Goal: Complete application form

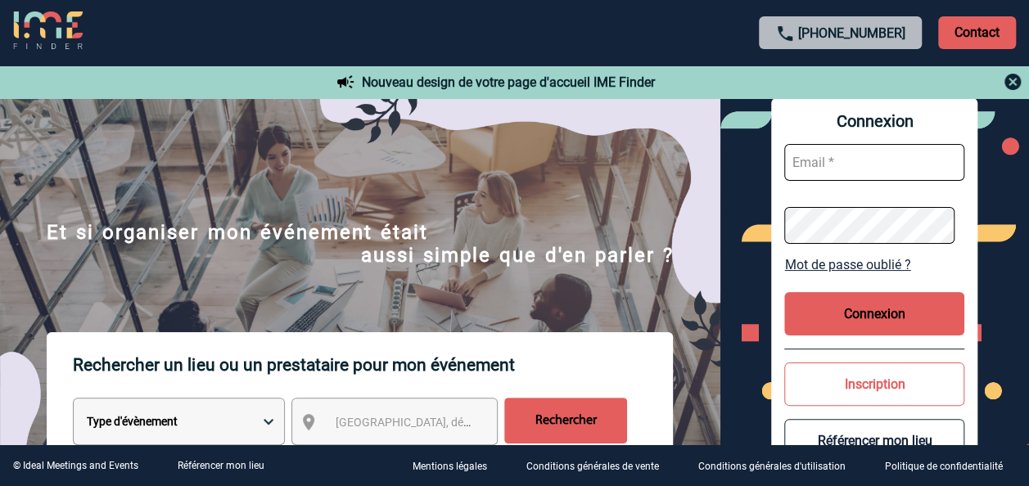
click at [842, 165] on input "text" at bounding box center [874, 162] width 180 height 37
click at [866, 306] on button "Connexion" at bounding box center [874, 313] width 180 height 43
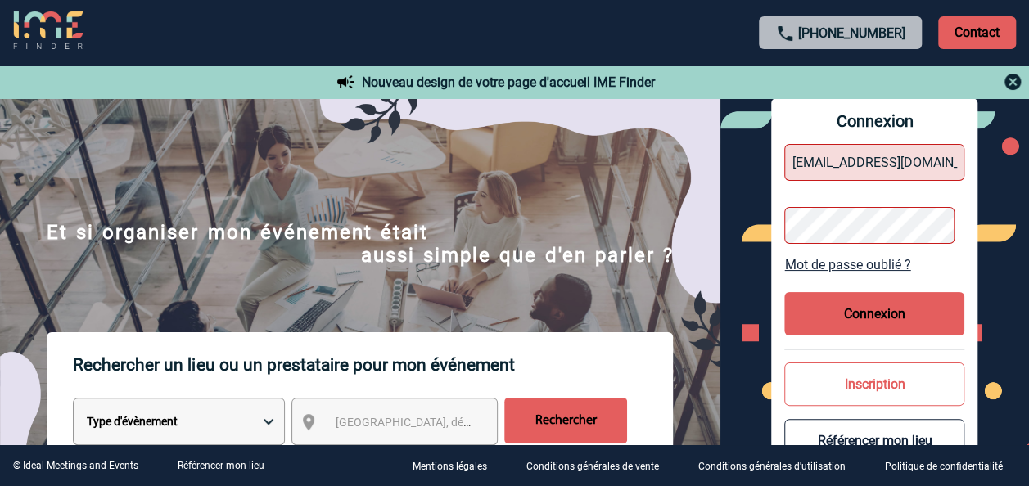
click at [891, 161] on input "[EMAIL_ADDRESS][DOMAIN_NAME]" at bounding box center [874, 162] width 180 height 37
drag, startPoint x: 928, startPoint y: 169, endPoint x: 624, endPoint y: 156, distance: 304.8
type input "[DOMAIN_NAME]"
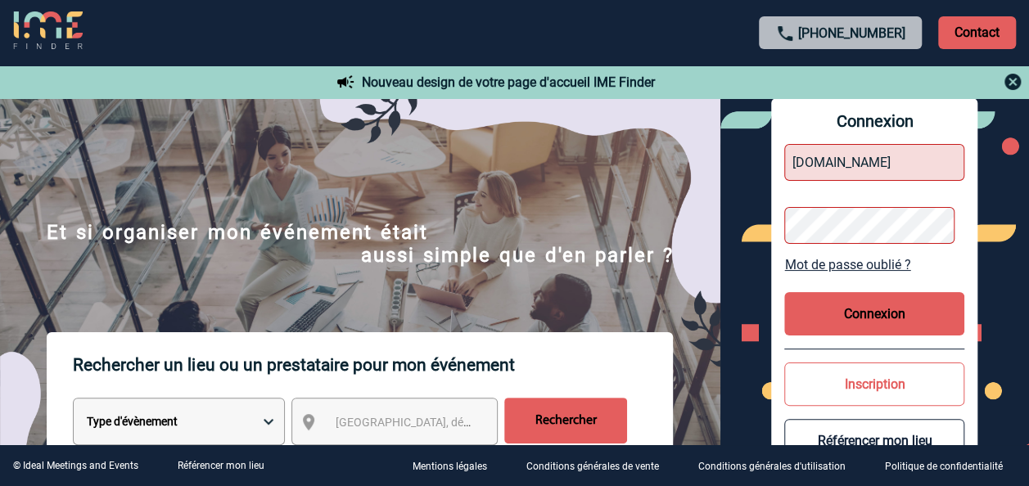
drag, startPoint x: 863, startPoint y: 165, endPoint x: 732, endPoint y: 162, distance: 131.0
click at [732, 162] on div "Connexion [DOMAIN_NAME] Mot de passe oublié ? Connexion Inscription Référencer …" at bounding box center [874, 290] width 309 height 384
click at [822, 165] on input "text" at bounding box center [874, 162] width 180 height 37
type input "[EMAIL_ADDRESS][DOMAIN_NAME]"
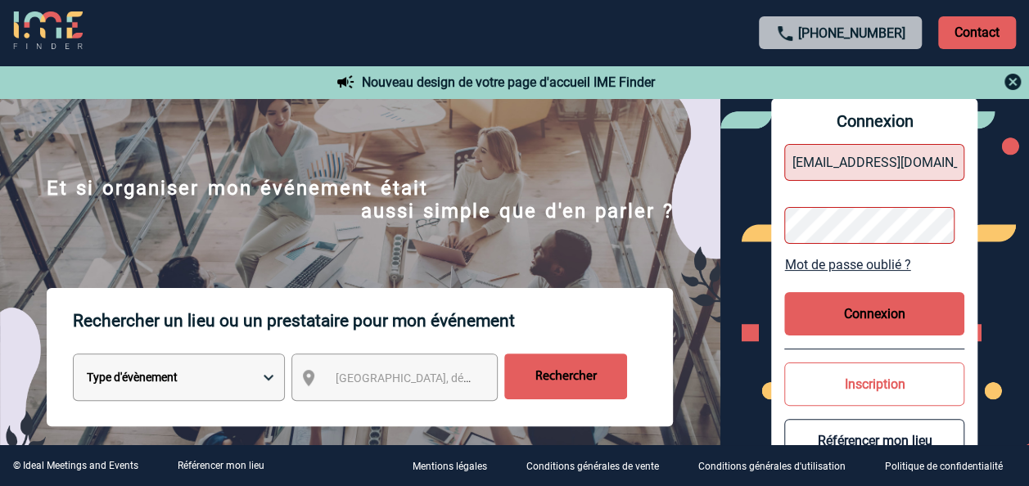
scroll to position [61, 0]
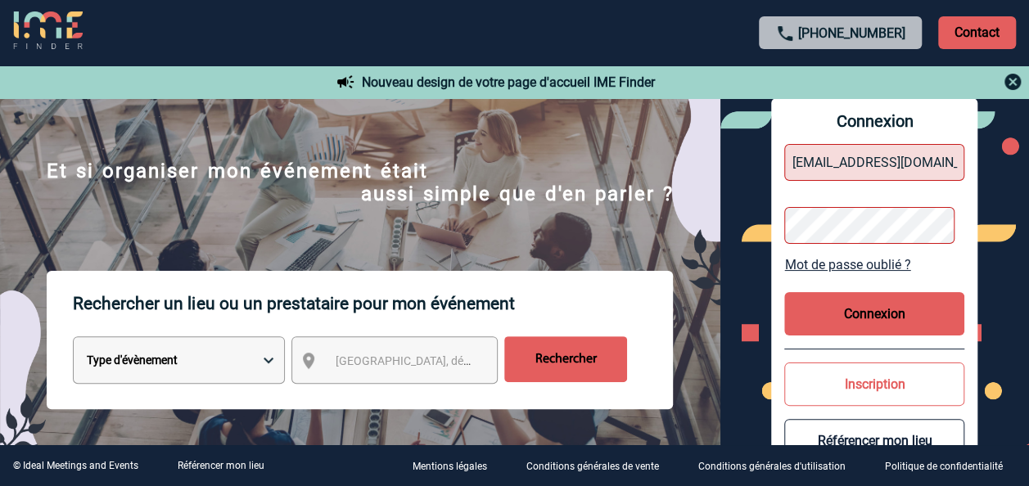
click at [889, 387] on button "Inscription" at bounding box center [874, 384] width 180 height 43
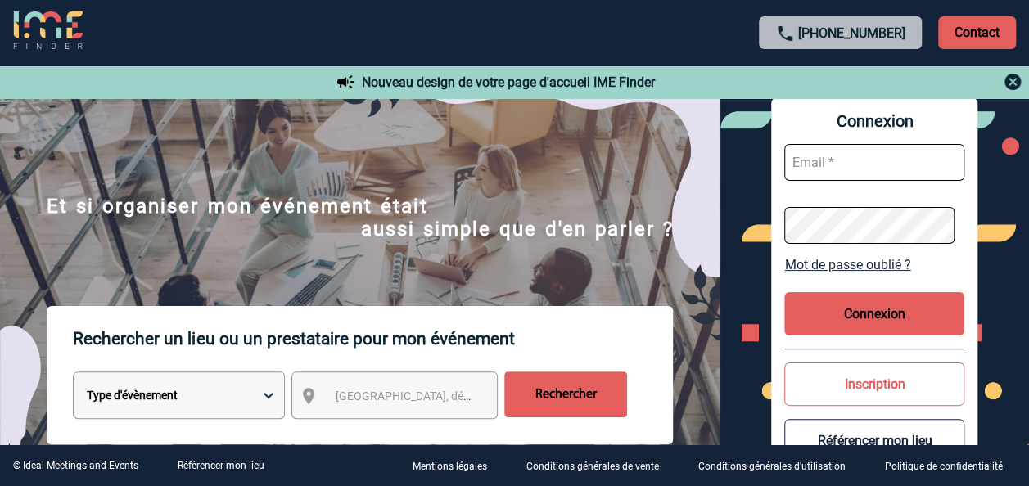
scroll to position [20, 0]
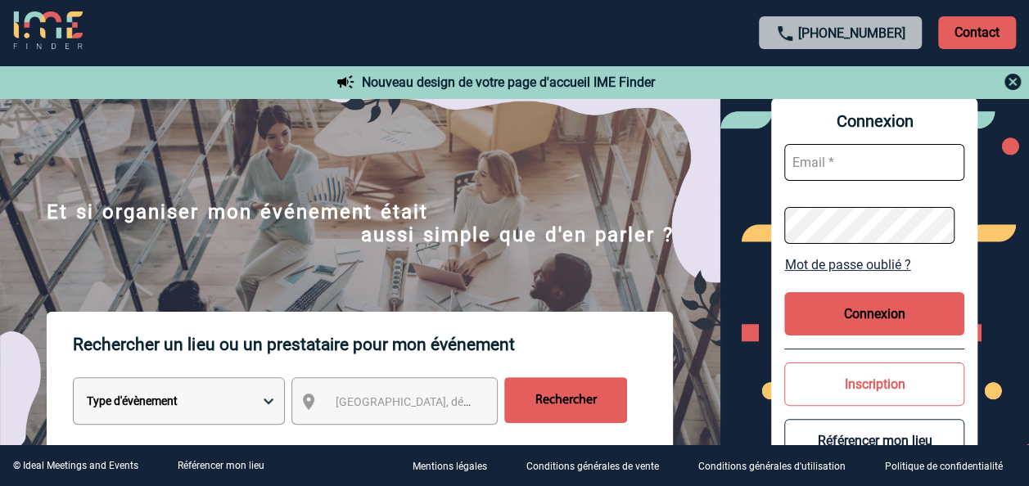
click at [834, 168] on input "text" at bounding box center [874, 162] width 180 height 37
type input "[EMAIL_ADDRESS][DOMAIN_NAME]"
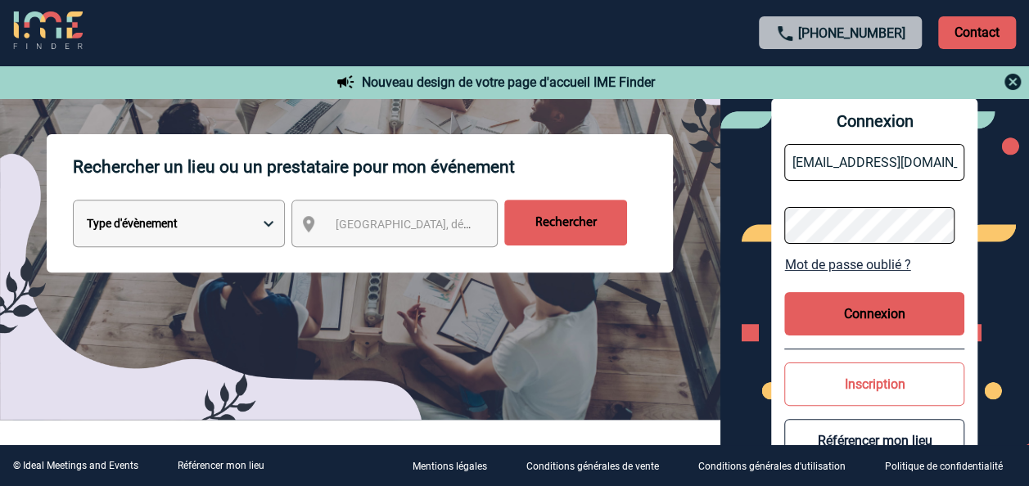
scroll to position [205, 0]
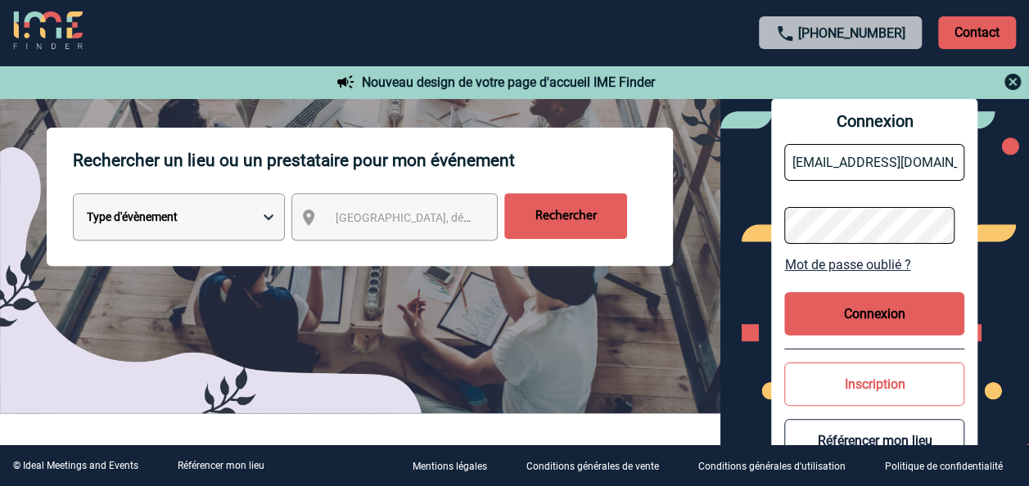
click at [859, 381] on button "Inscription" at bounding box center [874, 384] width 180 height 43
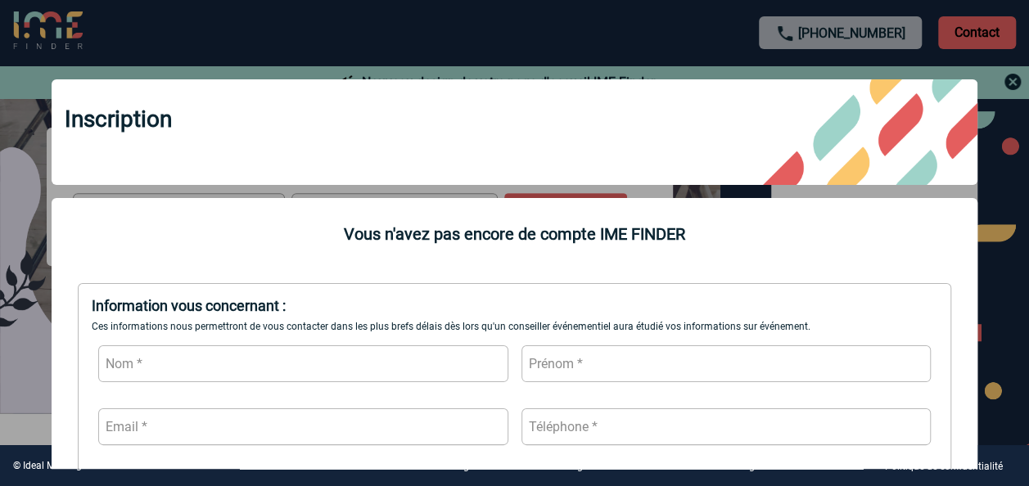
click at [133, 363] on input "text" at bounding box center [303, 363] width 410 height 37
type input "GUILLOSSOU"
type input "[PERSON_NAME]"
type input "[EMAIL_ADDRESS][DOMAIN_NAME]"
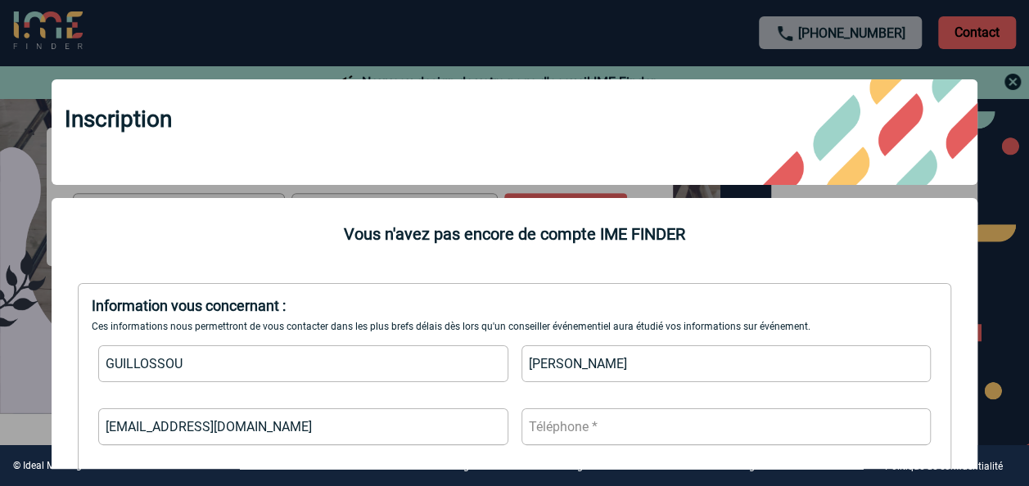
type input "0184731515"
drag, startPoint x: 174, startPoint y: 427, endPoint x: 1, endPoint y: 417, distance: 173.0
click at [1, 282] on body "[PHONE_NUMBER] Contact Contact Nouveau design de votre page d'accueil IME Finde…" at bounding box center [514, 38] width 1029 height 486
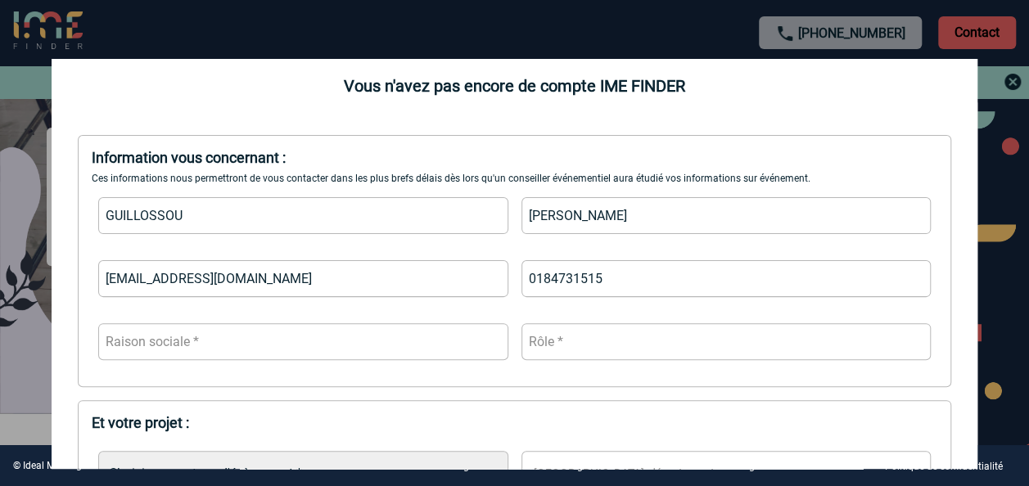
scroll to position [164, 0]
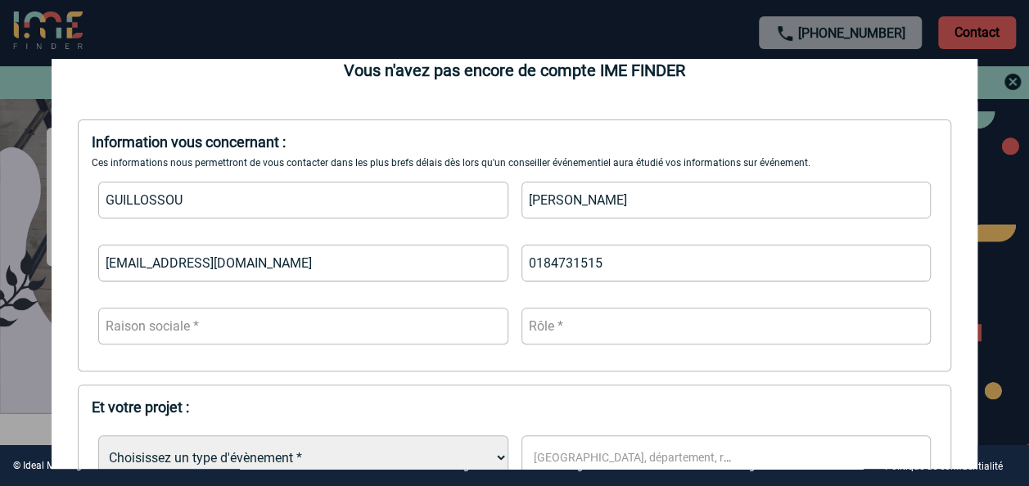
type input "[EMAIL_ADDRESS][DOMAIN_NAME]"
click at [210, 332] on input "text" at bounding box center [303, 326] width 410 height 37
type input "sas les toques"
click at [591, 331] on input "text" at bounding box center [726, 326] width 410 height 37
type input "presidente"
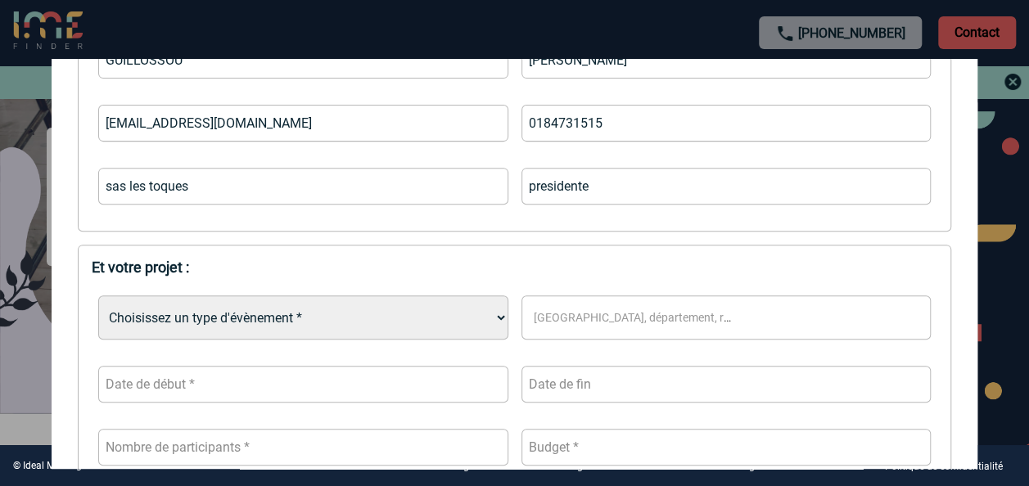
scroll to position [327, 0]
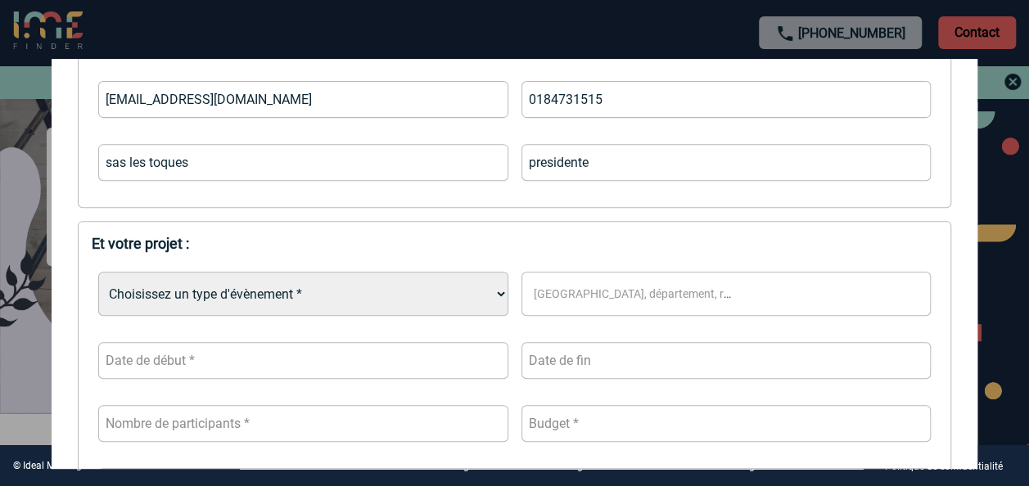
click at [330, 300] on select "Choisissez un type d'évènement * Séminaire avec nuitée Séminaire sans nuitée Re…" at bounding box center [303, 294] width 410 height 44
click at [328, 296] on select "Choisissez un type d'évènement * Séminaire avec nuitée Séminaire sans nuitée Re…" at bounding box center [303, 294] width 410 height 44
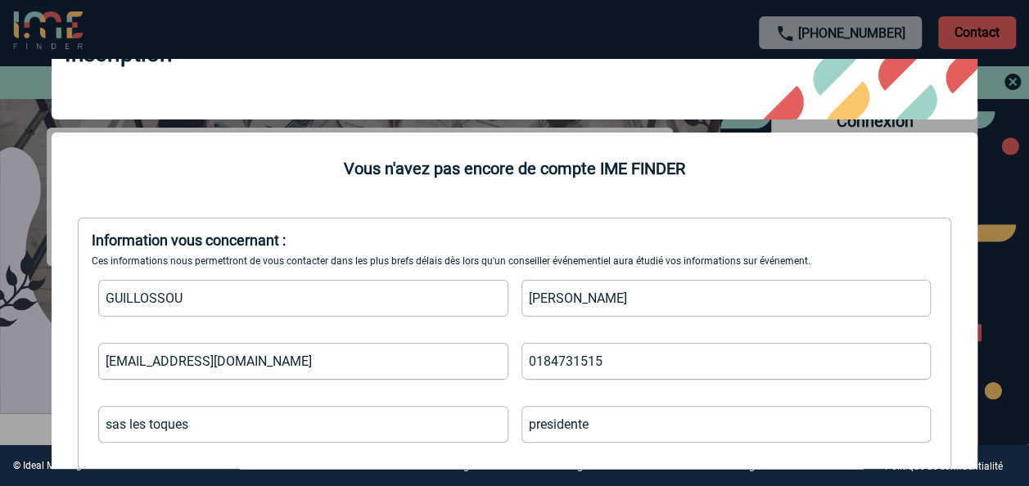
scroll to position [0, 0]
